Goal: Find specific page/section: Find specific page/section

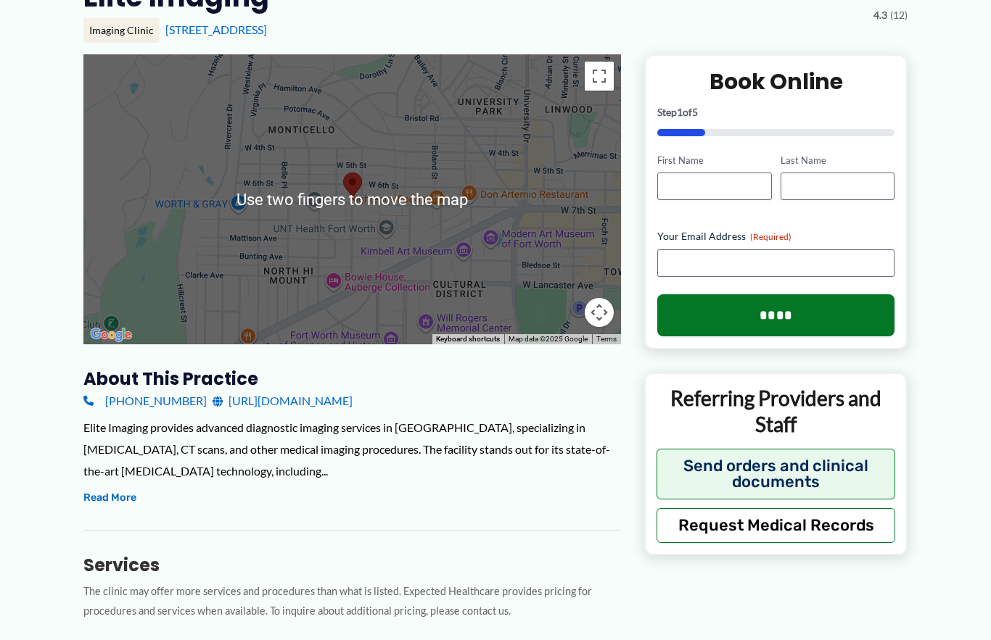
scroll to position [162, 0]
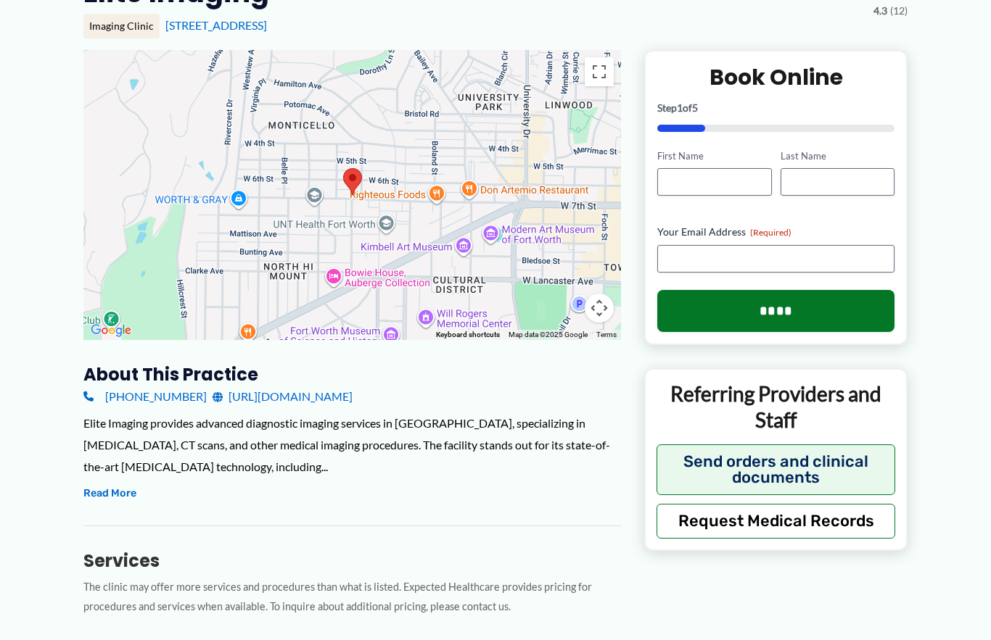
click at [459, 137] on div at bounding box center [351, 195] width 537 height 290
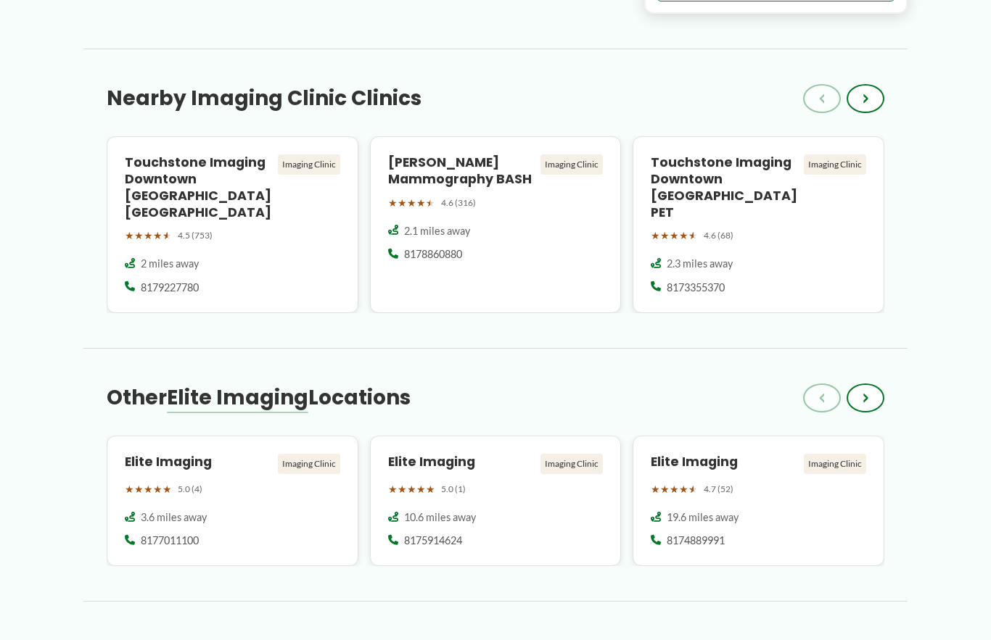
scroll to position [1213, 0]
click at [325, 452] on div "Elite Imaging Imaging Clinic ★ ★ ★ ★ ★ 5.0 (4)" at bounding box center [232, 474] width 215 height 45
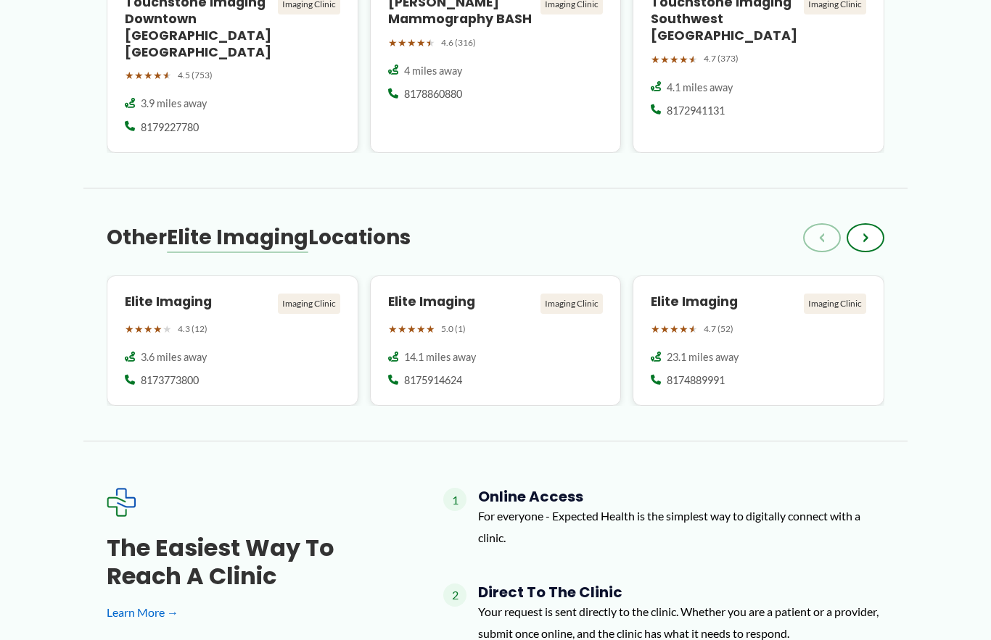
scroll to position [1377, 0]
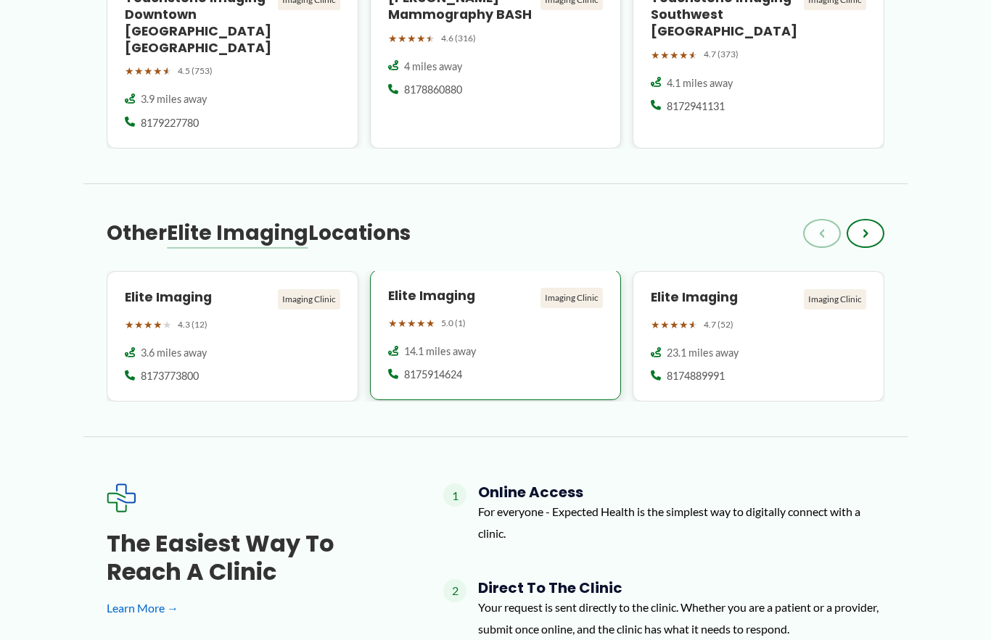
click at [581, 288] on div "Imaging Clinic" at bounding box center [571, 298] width 62 height 20
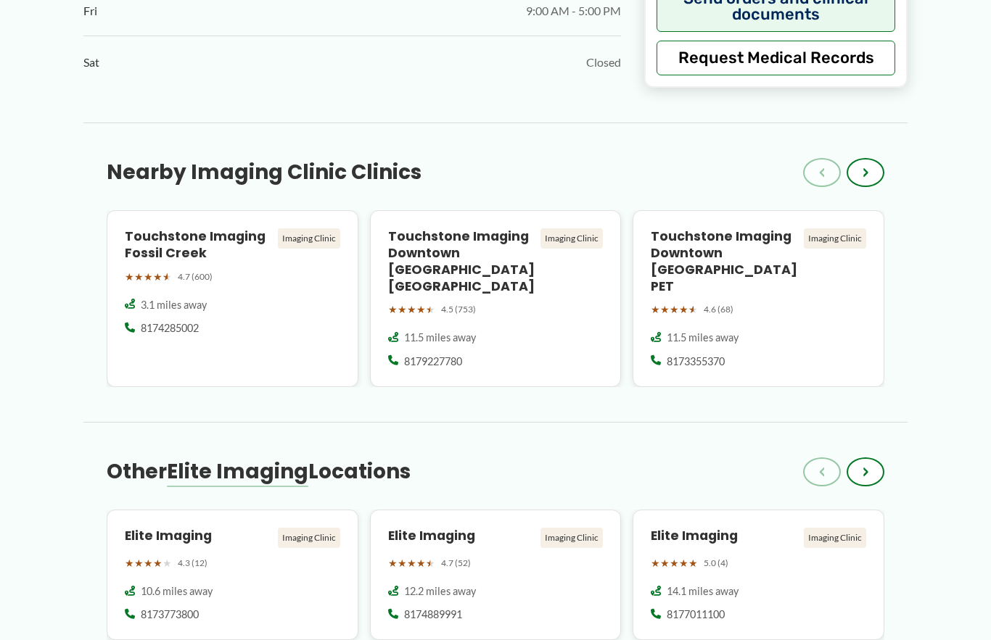
scroll to position [1117, 0]
